Goal: Use online tool/utility: Utilize a website feature to perform a specific function

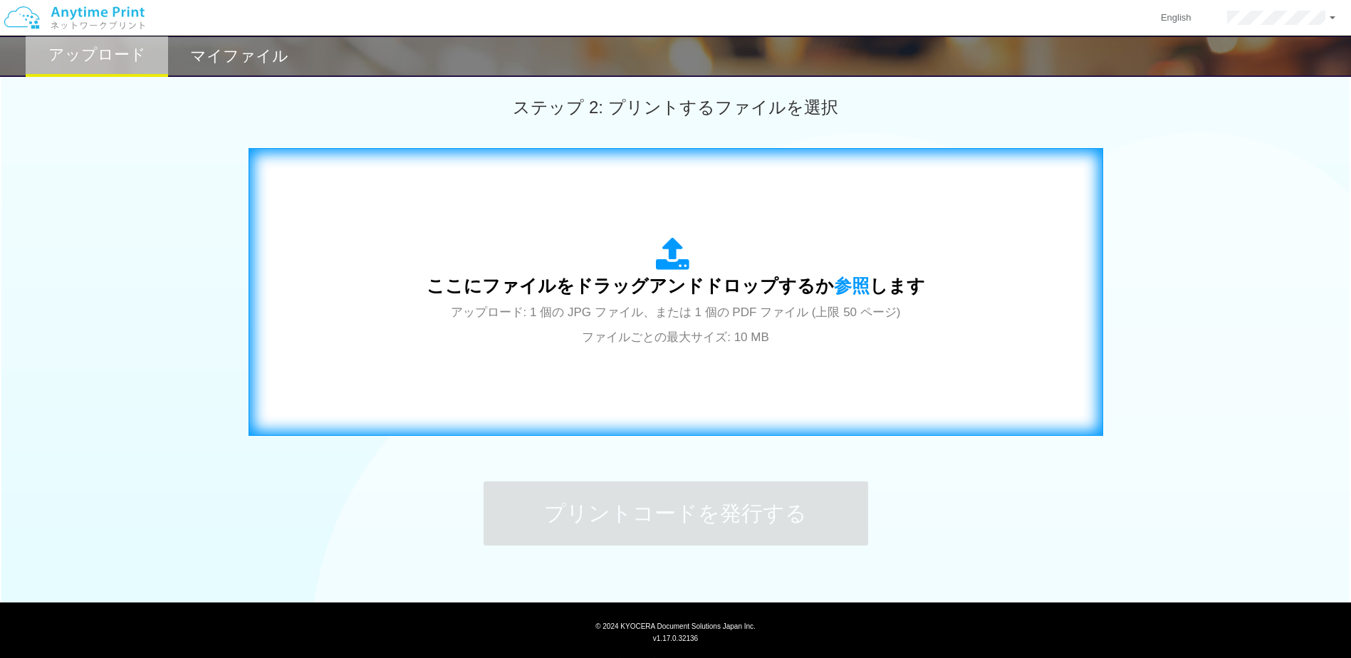
click at [582, 261] on div "ここにファイルをドラッグアンドドロップするか 参照 します アップロード: 1 個の JPG ファイル、または 1 個の PDF ファイル (上限 50 ペー…" at bounding box center [676, 292] width 499 height 111
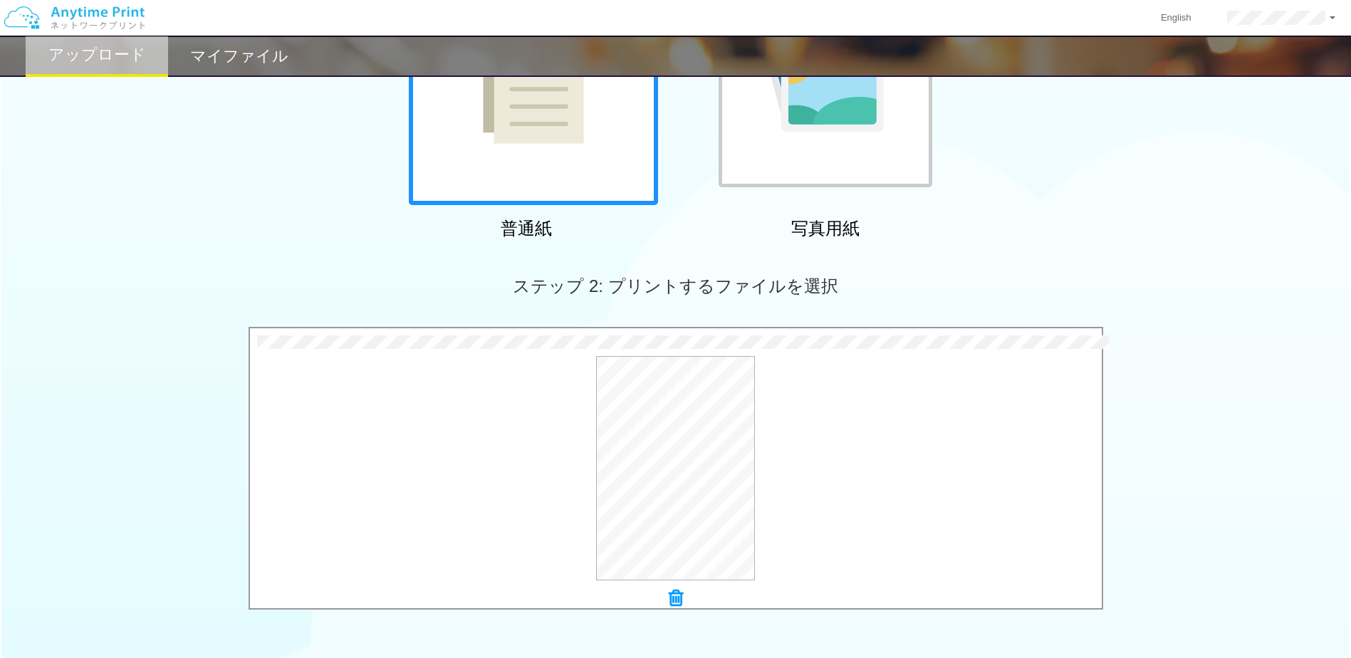
scroll to position [425, 0]
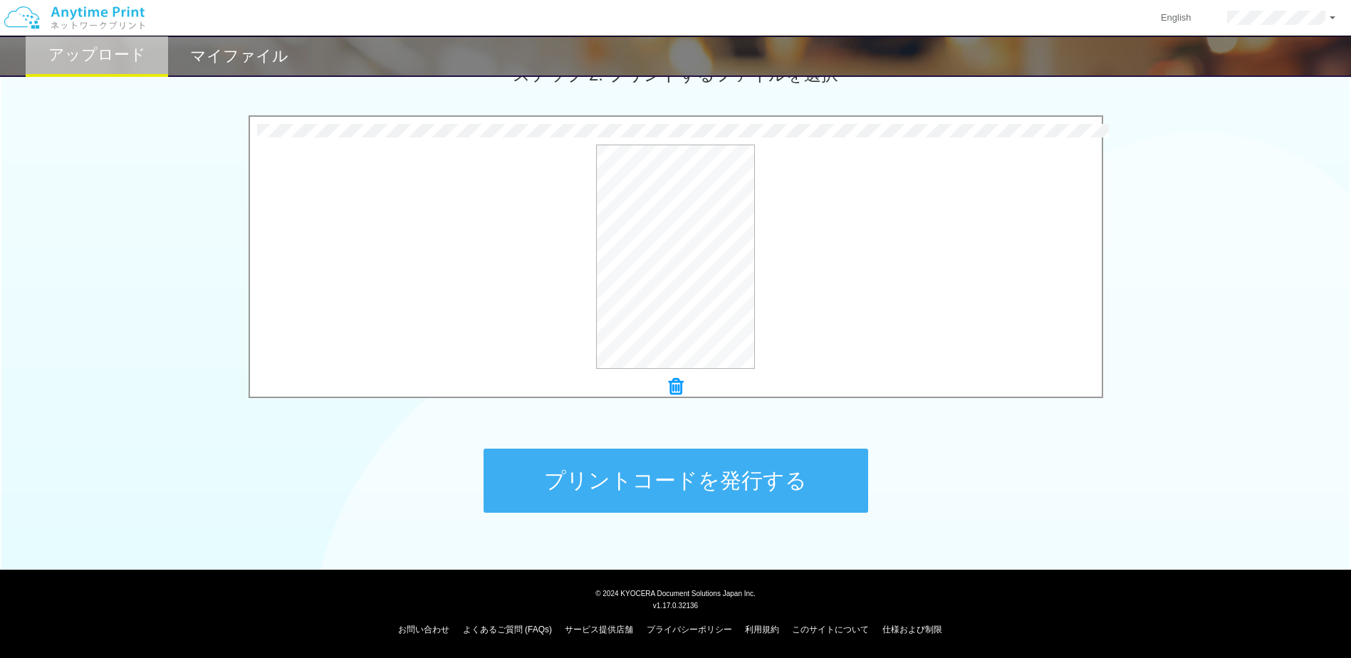
click at [699, 478] on button "プリントコードを発行する" at bounding box center [676, 481] width 385 height 64
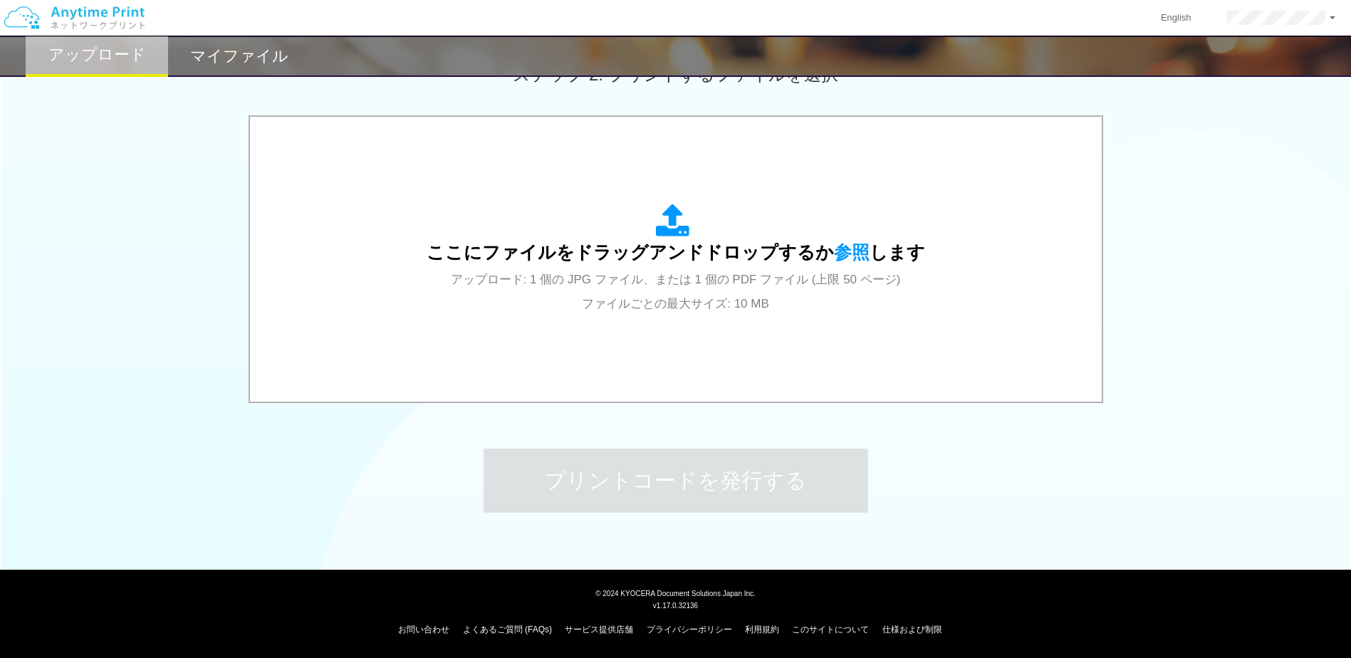
scroll to position [0, 0]
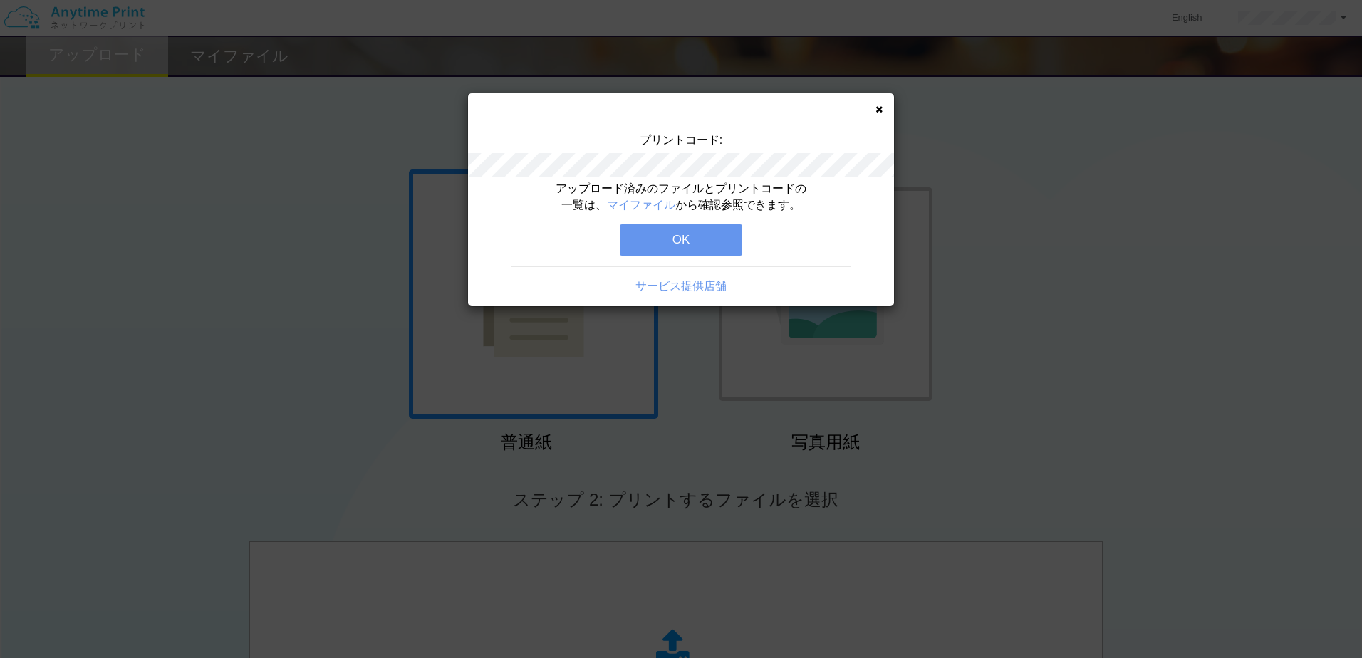
click at [682, 238] on button "OK" at bounding box center [681, 239] width 122 height 31
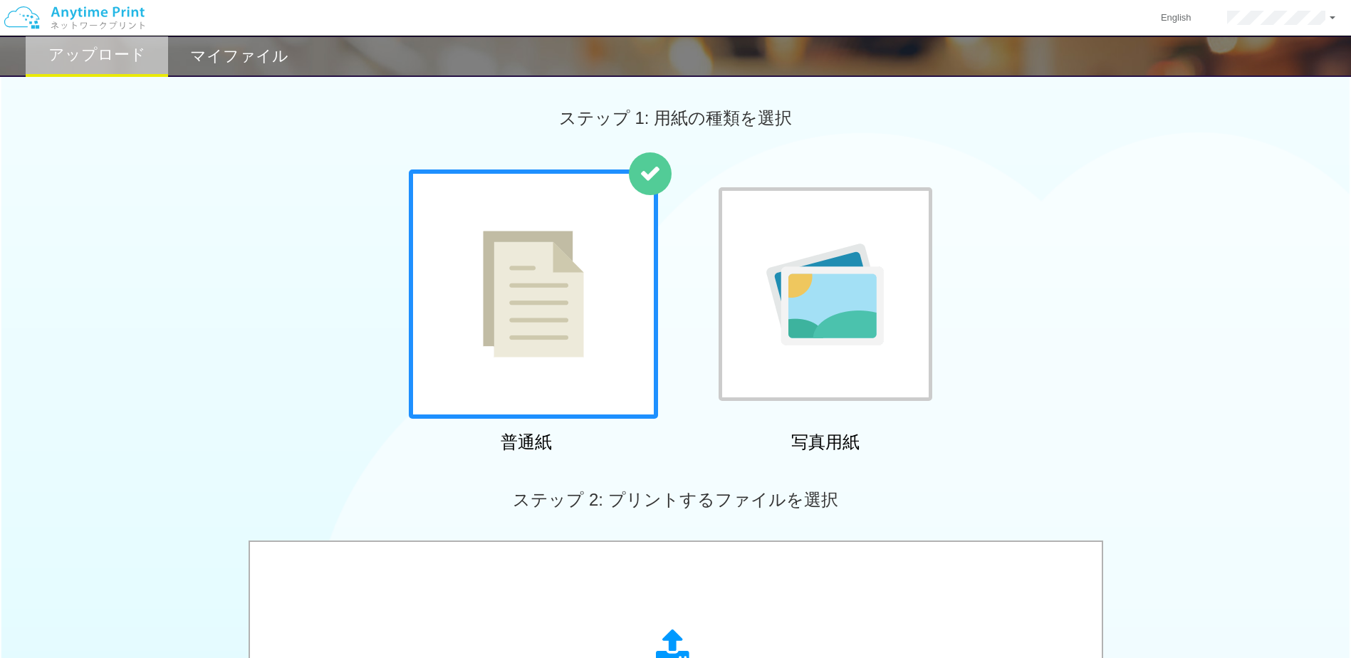
scroll to position [285, 0]
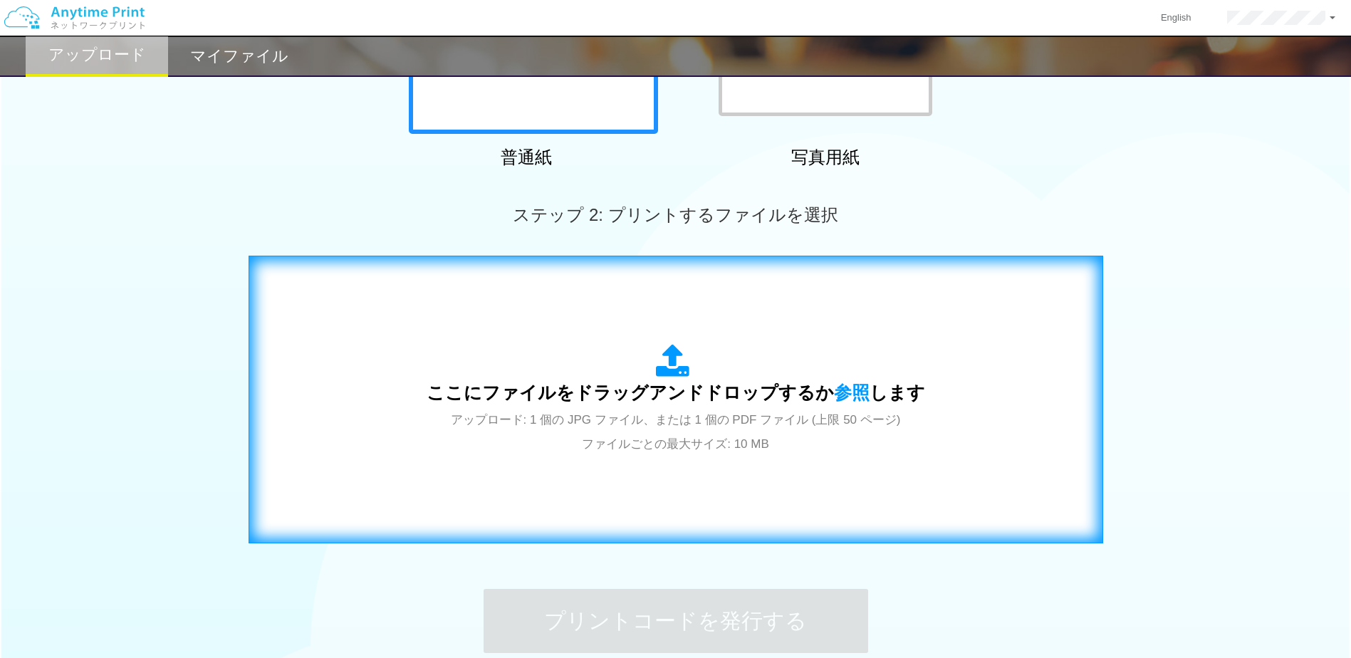
click at [725, 363] on div "ここにファイルをドラッグアンドドロップするか 参照 します アップロード: 1 個の JPG ファイル、または 1 個の PDF ファイル (上限 50 ペー…" at bounding box center [676, 399] width 499 height 111
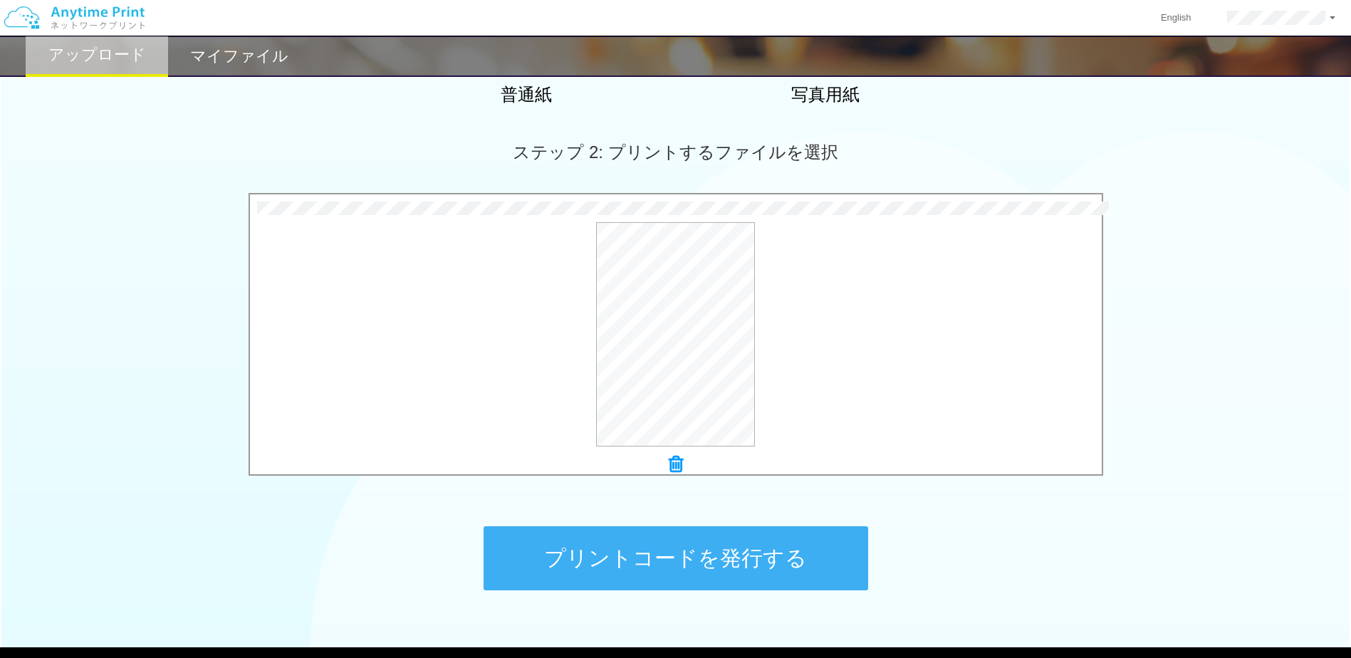
scroll to position [425, 0]
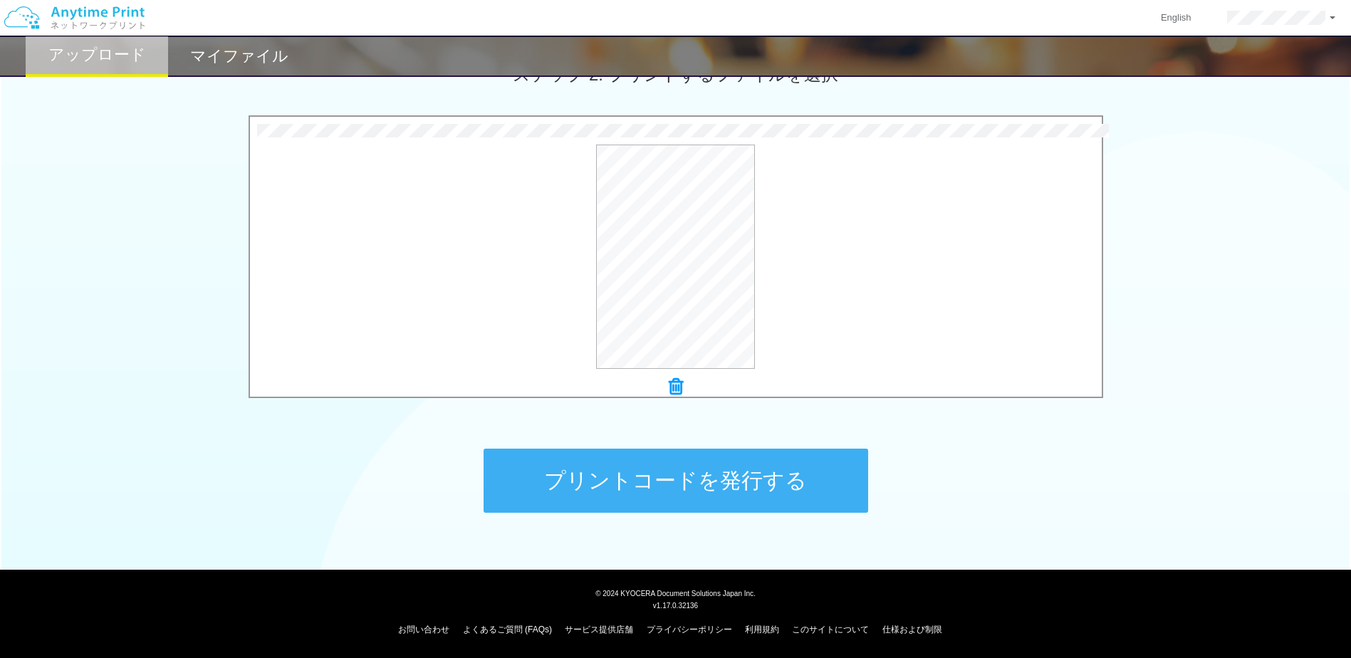
click at [707, 487] on button "プリントコードを発行する" at bounding box center [676, 481] width 385 height 64
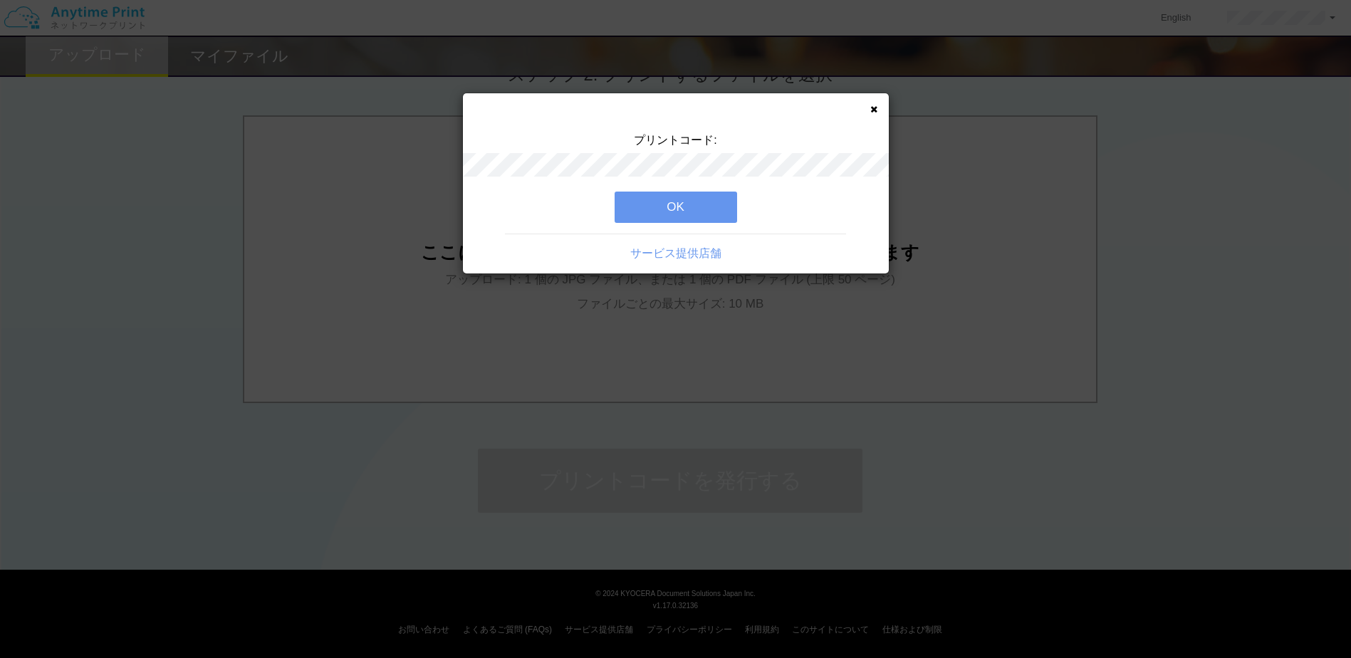
scroll to position [0, 0]
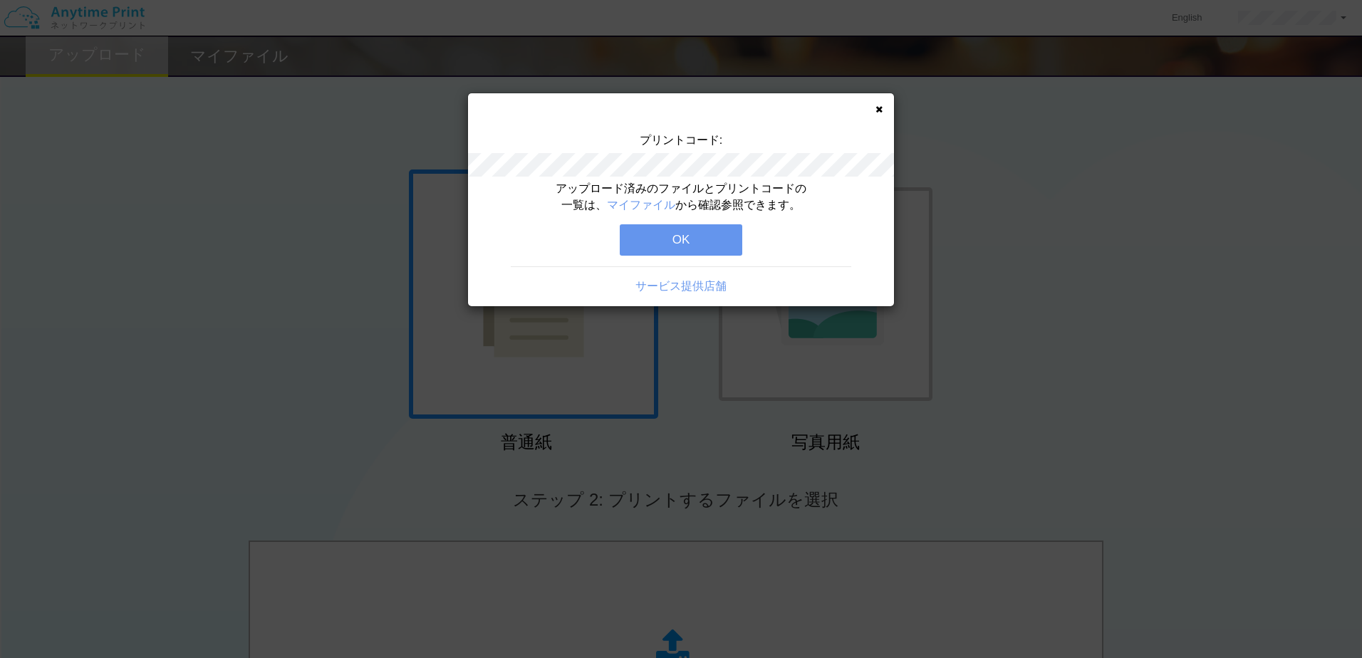
click at [704, 246] on button "OK" at bounding box center [681, 239] width 122 height 31
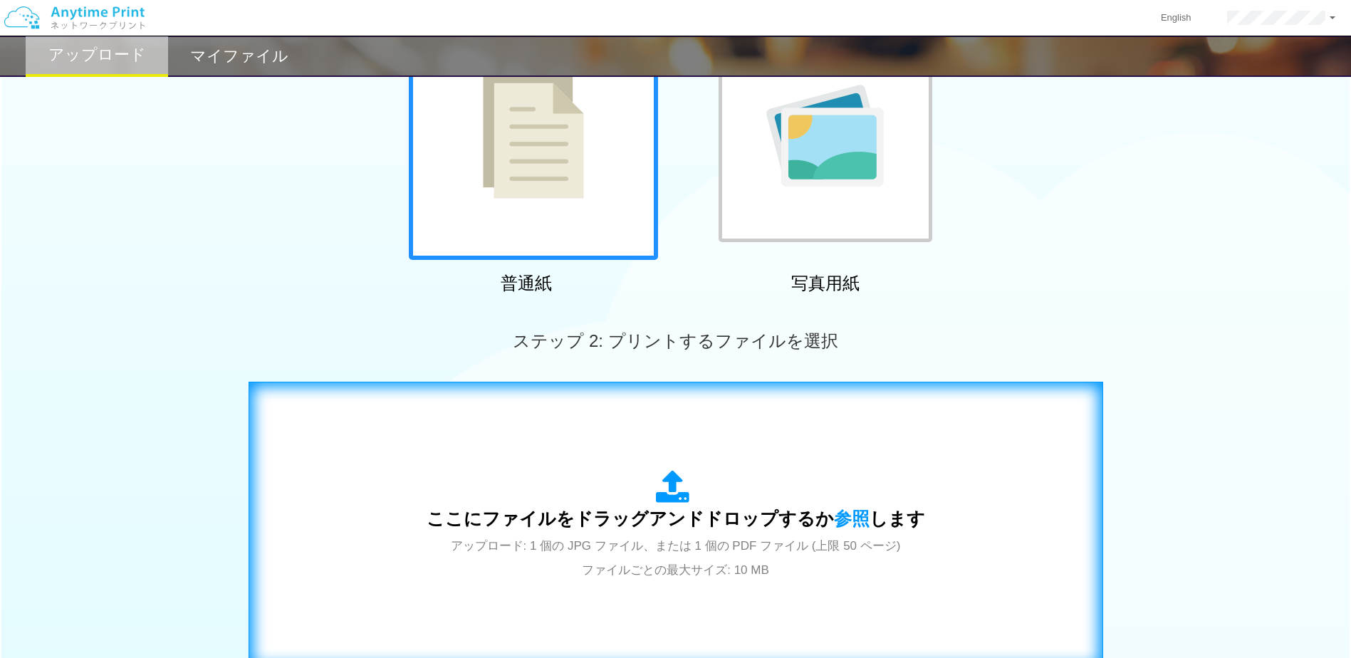
scroll to position [285, 0]
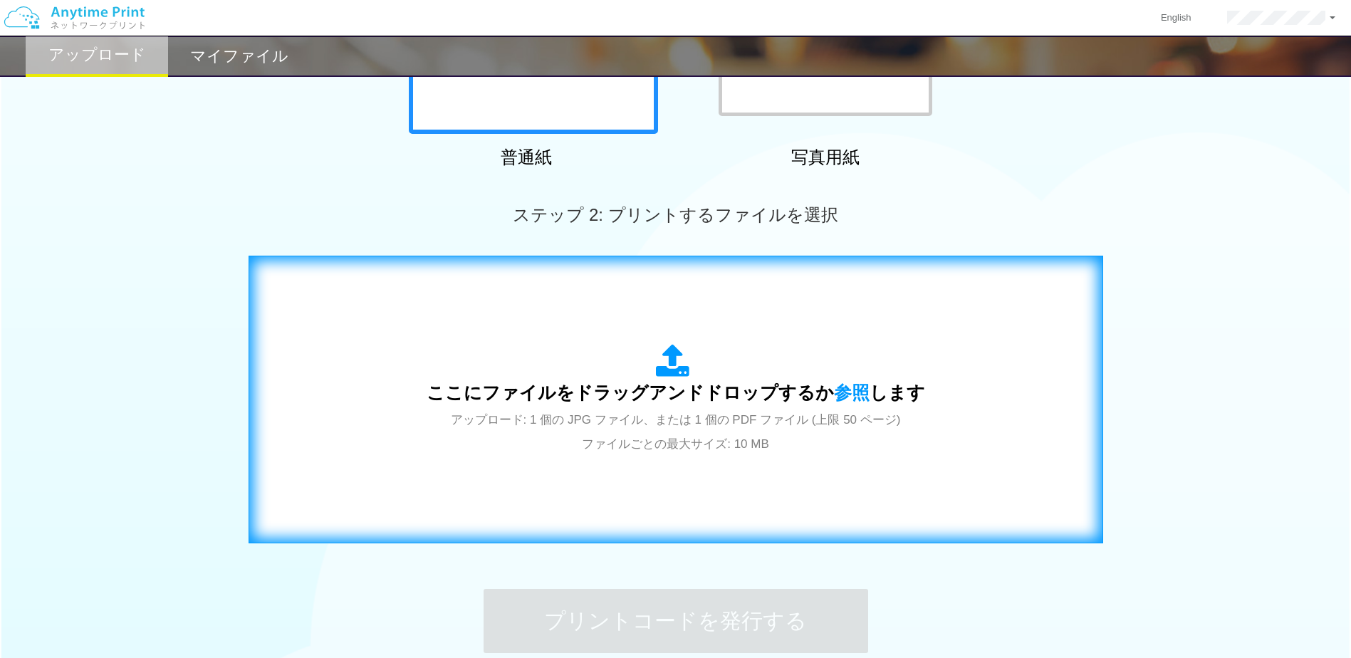
click at [683, 308] on div "ここにファイルをドラッグアンドドロップするか 参照 します アップロード: 1 個の JPG ファイル、または 1 個の PDF ファイル (上限 50 ペー…" at bounding box center [676, 400] width 825 height 258
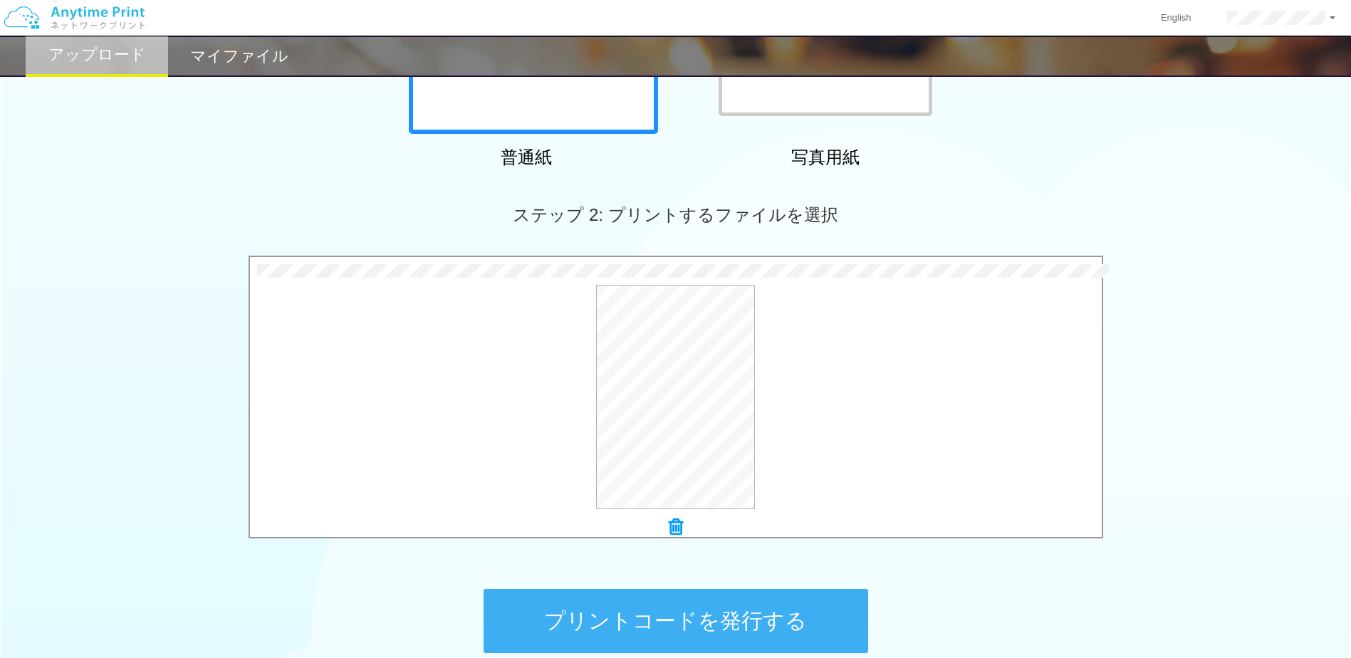
click at [783, 620] on button "プリントコードを発行する" at bounding box center [676, 621] width 385 height 64
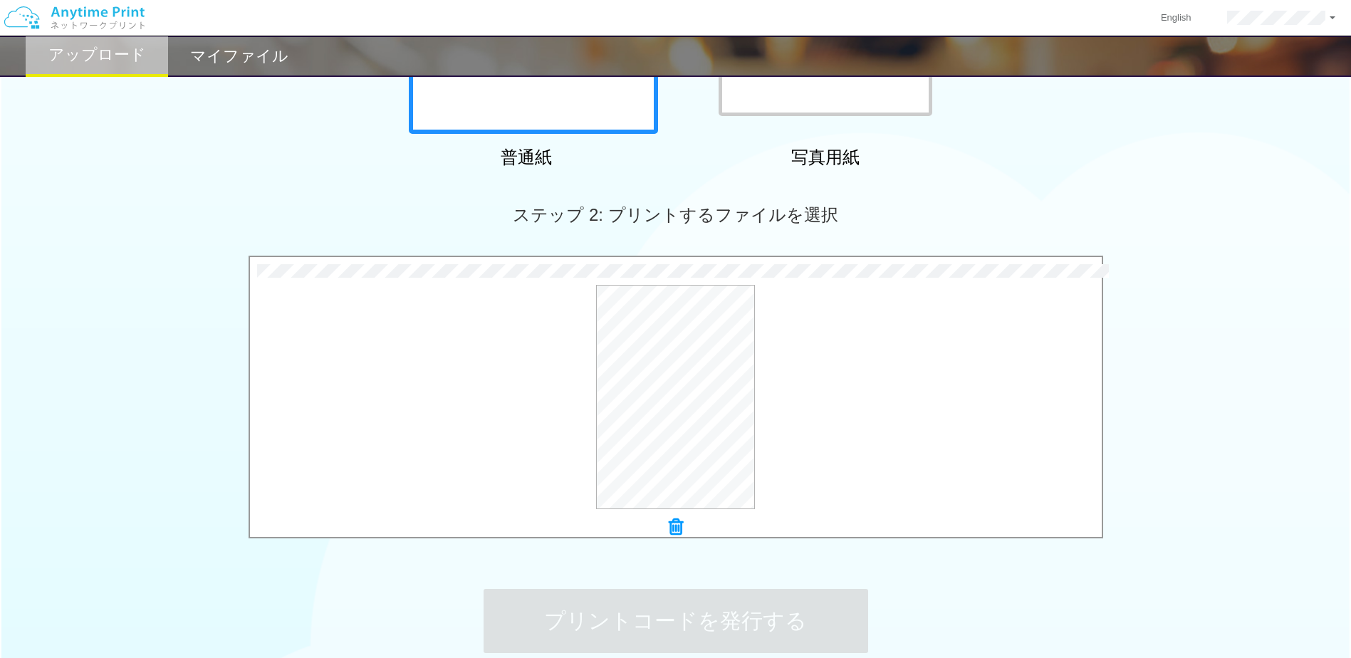
scroll to position [0, 0]
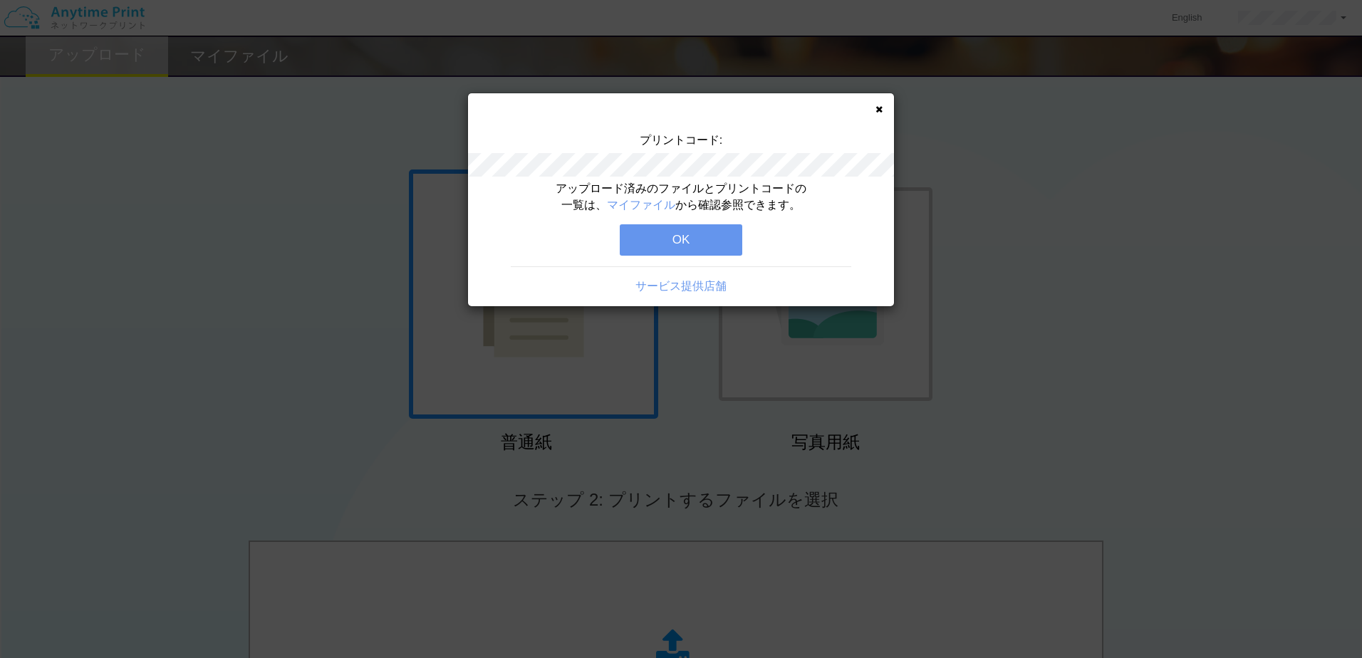
click at [702, 245] on button "OK" at bounding box center [681, 239] width 122 height 31
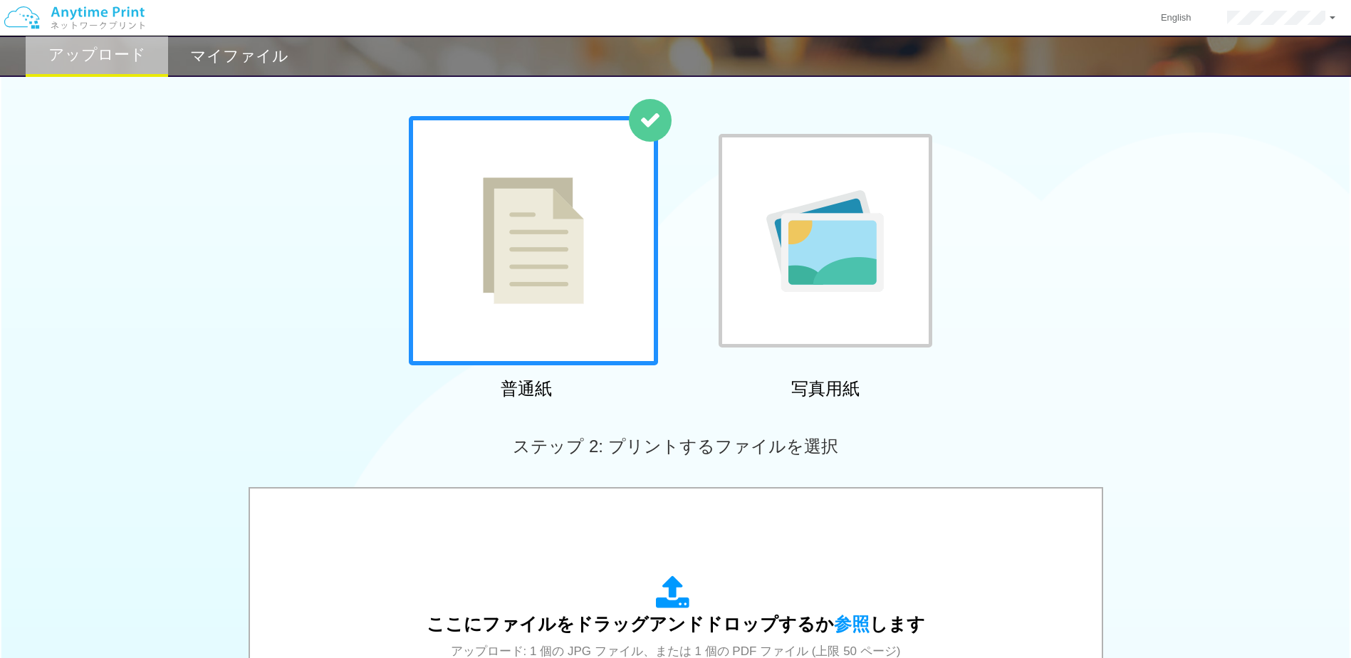
scroll to position [214, 0]
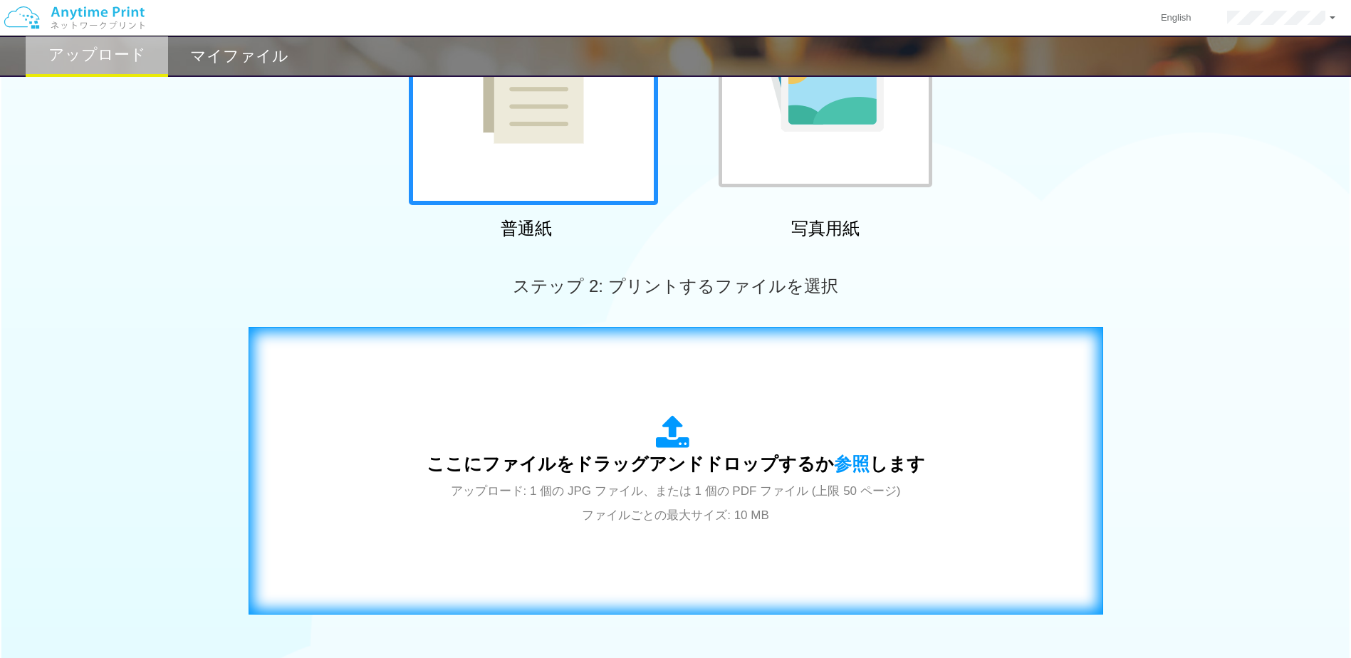
click at [672, 429] on icon at bounding box center [676, 433] width 40 height 36
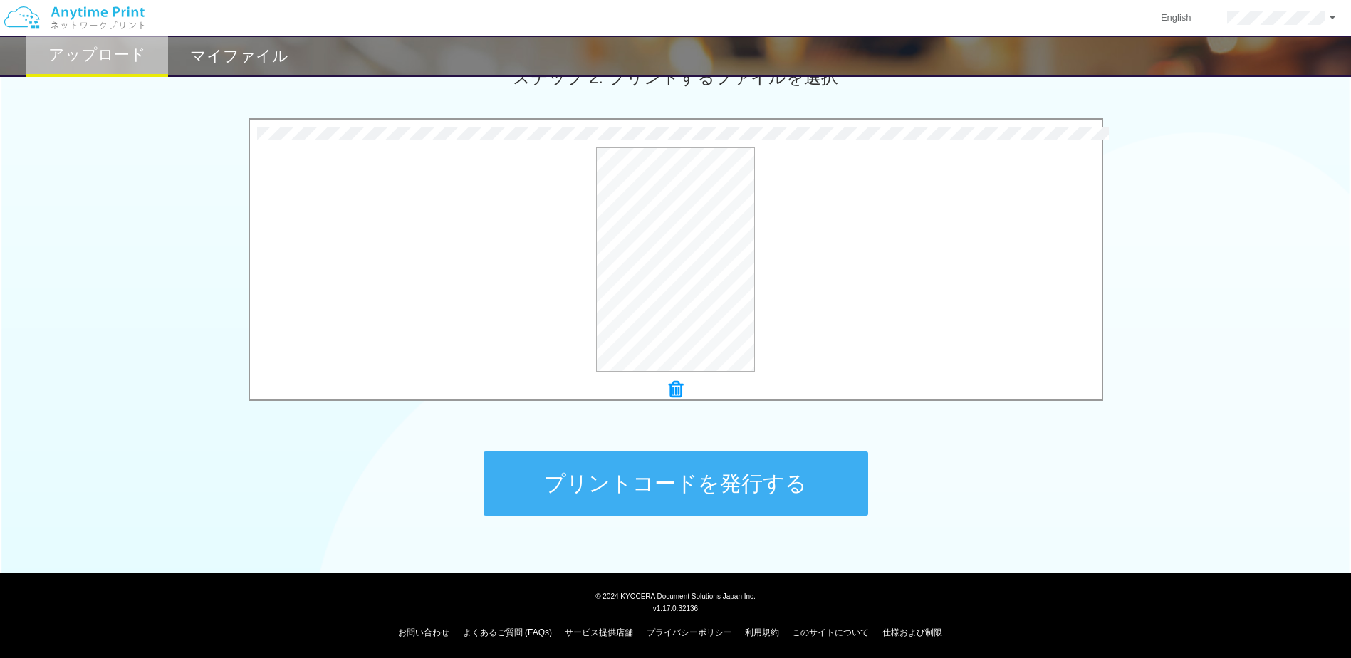
scroll to position [425, 0]
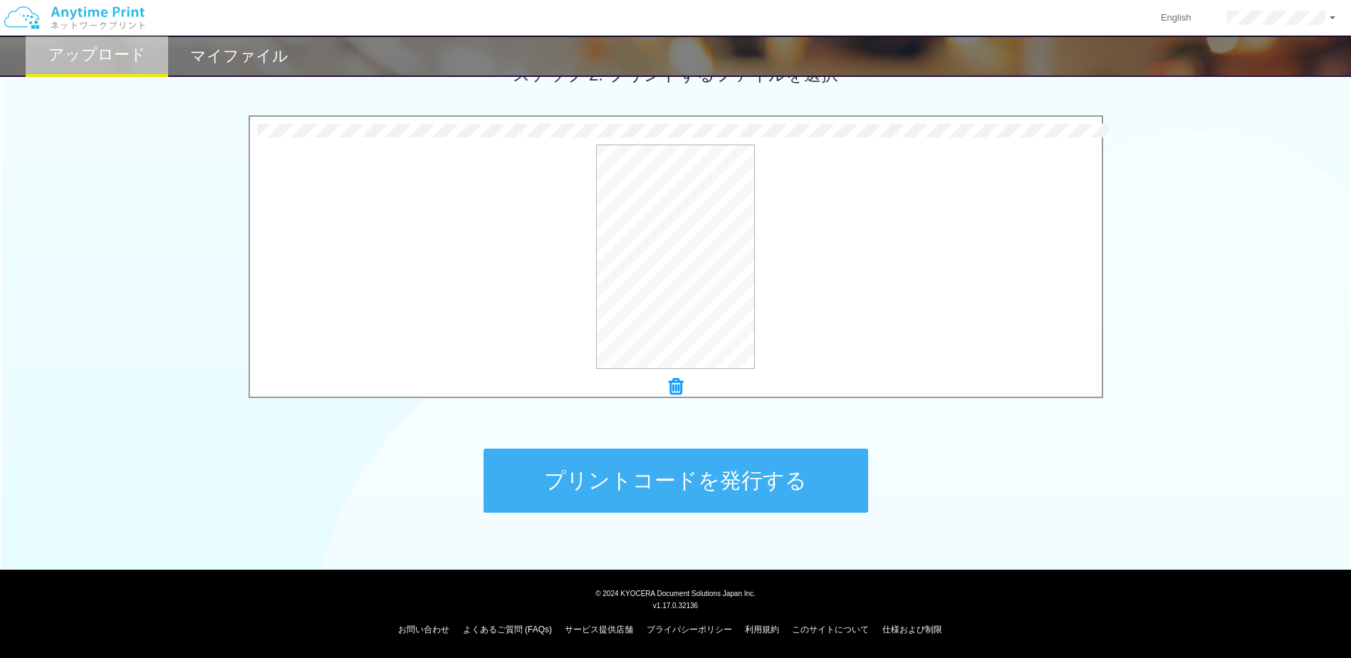
click at [716, 480] on button "プリントコードを発行する" at bounding box center [676, 481] width 385 height 64
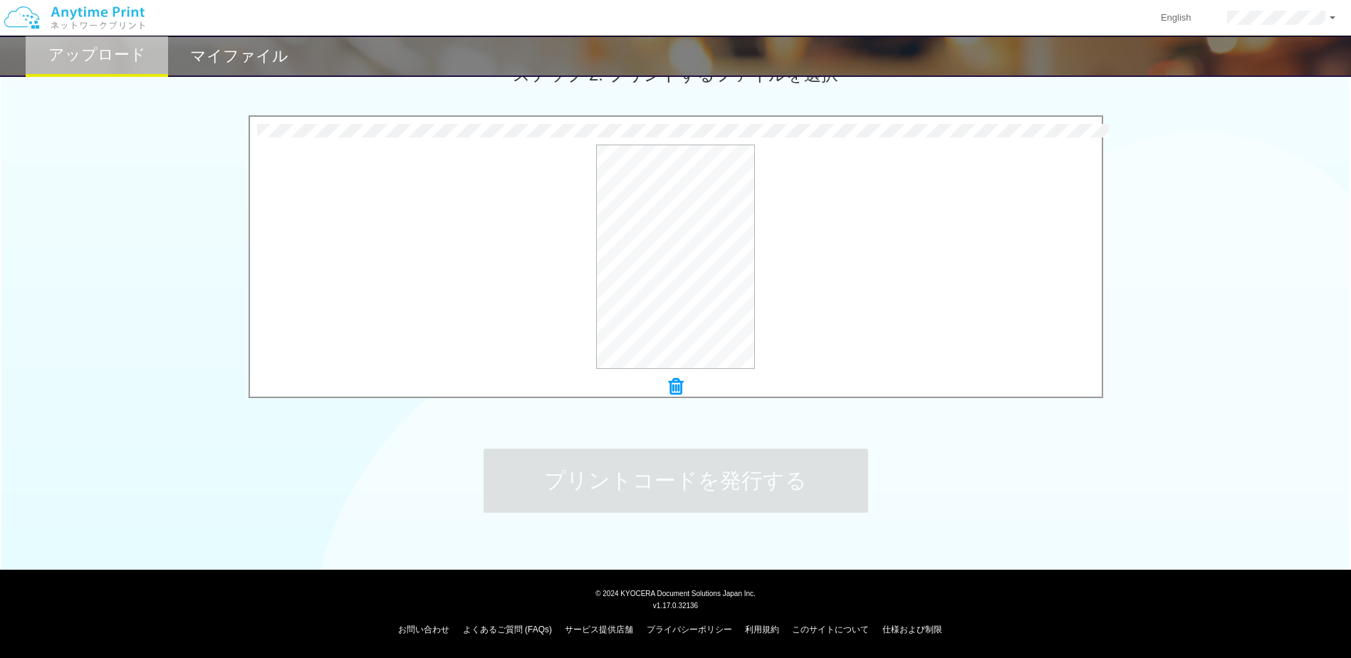
scroll to position [0, 0]
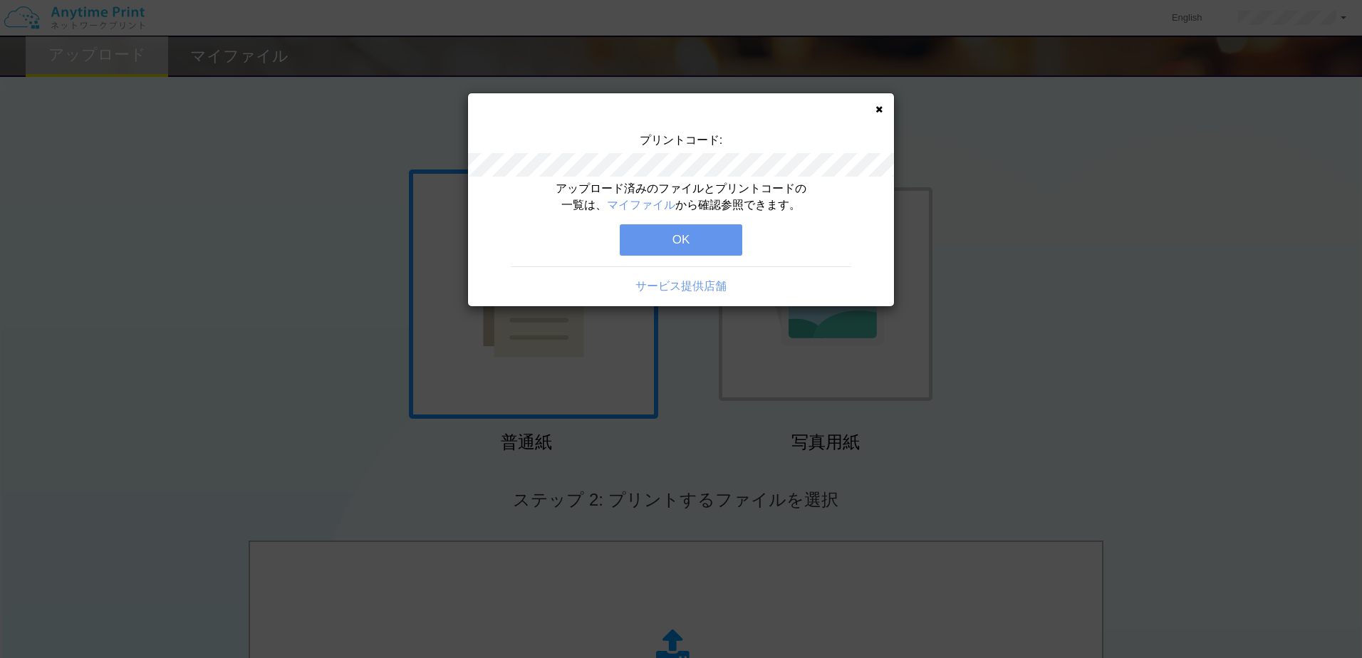
click at [695, 236] on button "OK" at bounding box center [681, 239] width 122 height 31
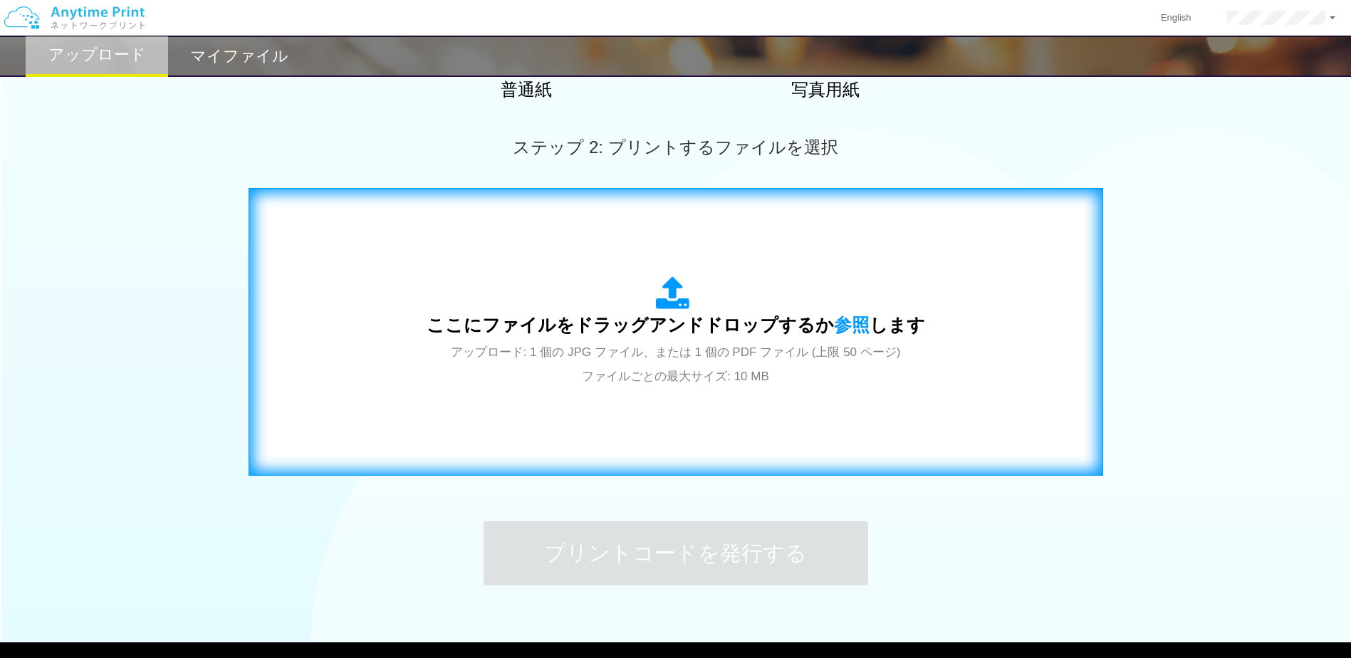
scroll to position [356, 0]
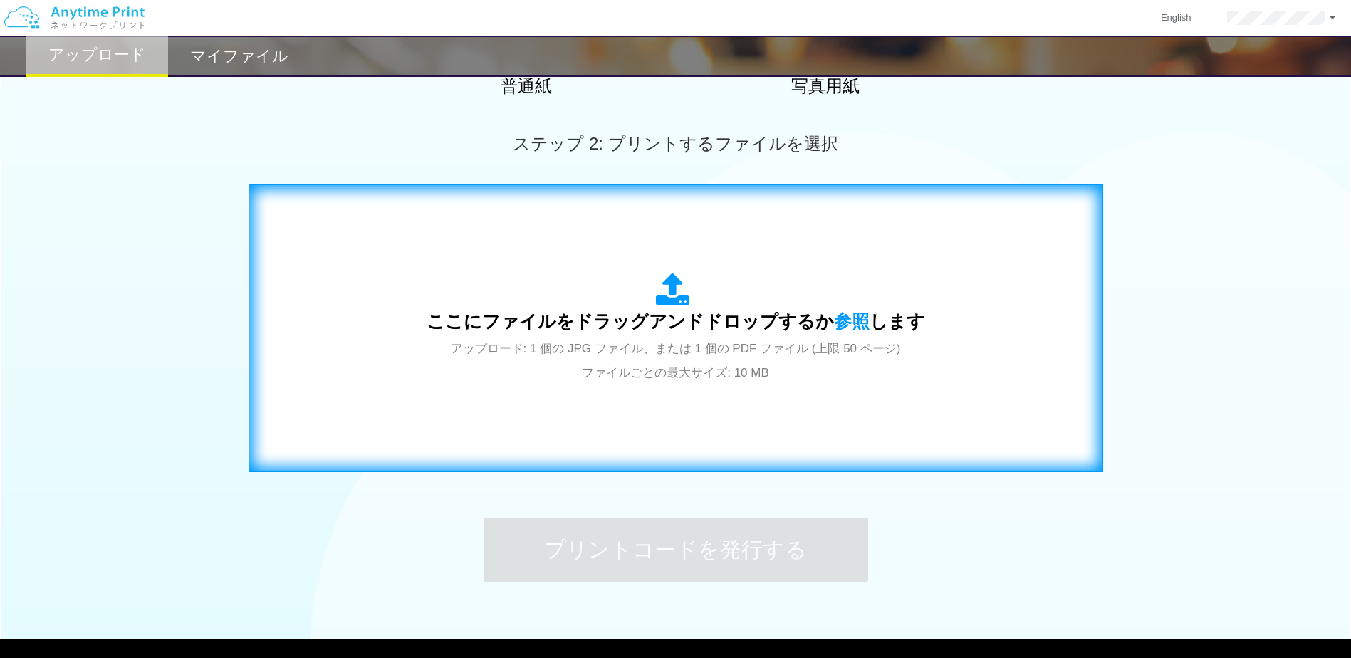
click at [701, 317] on span "ここにファイルをドラッグアンドドロップするか 参照 します" at bounding box center [676, 321] width 499 height 20
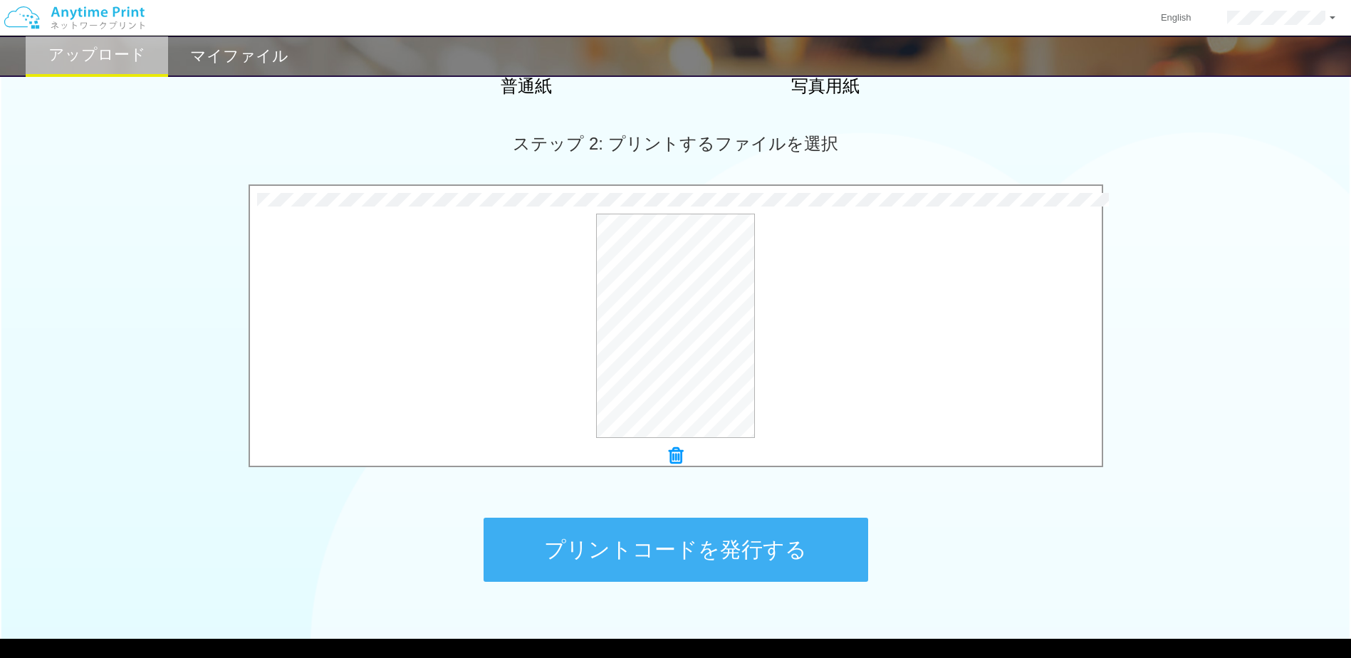
click at [726, 548] on button "プリントコードを発行する" at bounding box center [676, 550] width 385 height 64
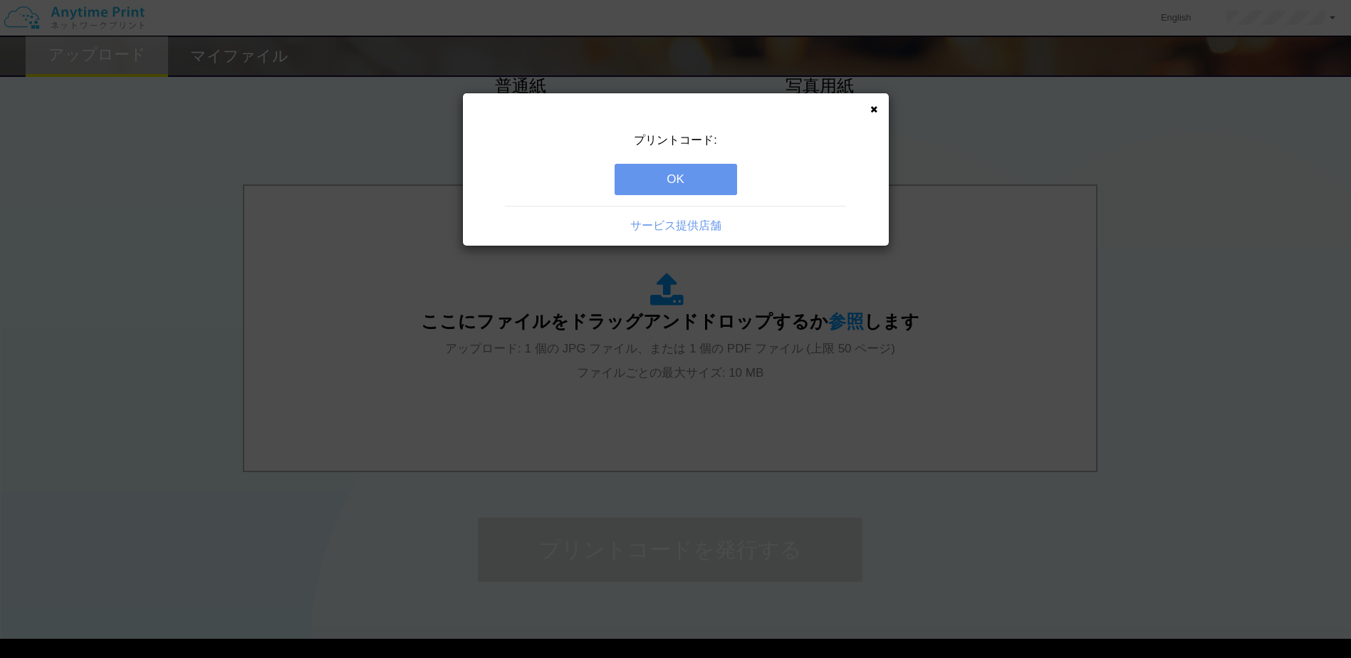
scroll to position [0, 0]
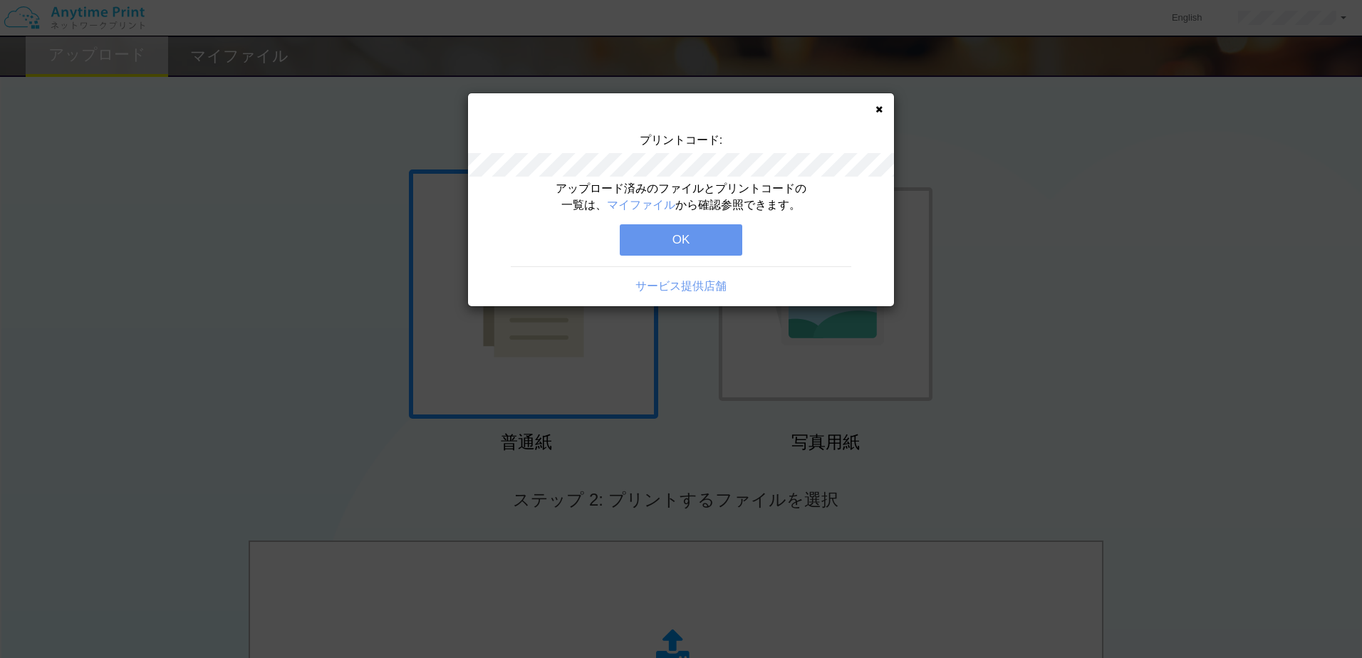
click at [659, 244] on button "OK" at bounding box center [681, 239] width 122 height 31
